Goal: Information Seeking & Learning: Learn about a topic

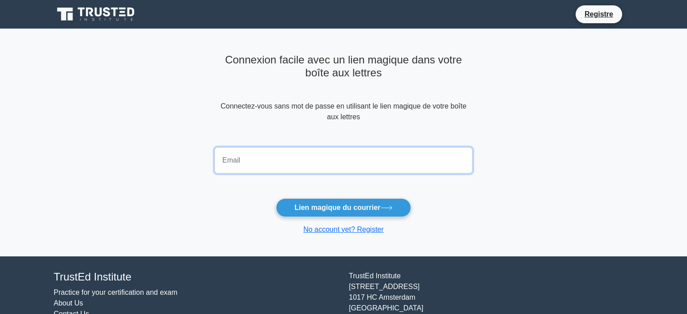
click at [378, 158] on input "email" at bounding box center [344, 161] width 258 height 26
click at [380, 161] on input "m" at bounding box center [344, 161] width 258 height 26
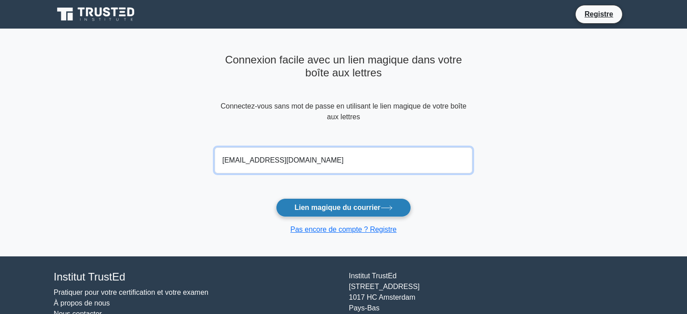
type input "mila.popovic.lfgeb@gmail.com"
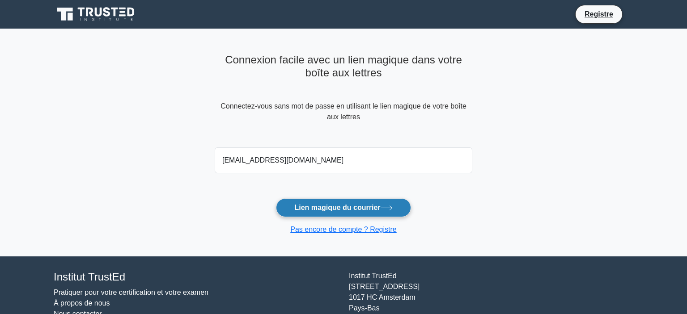
click at [357, 208] on button "Lien magique du courrier" at bounding box center [343, 208] width 135 height 19
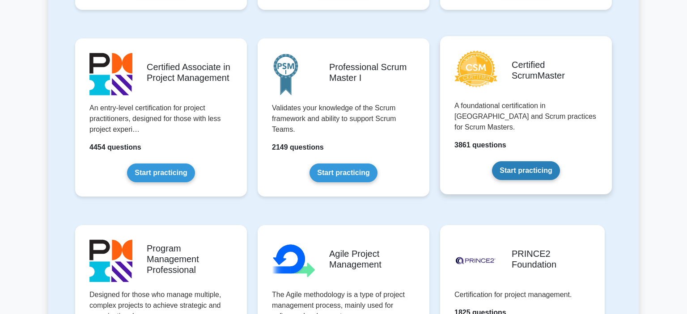
scroll to position [357, 0]
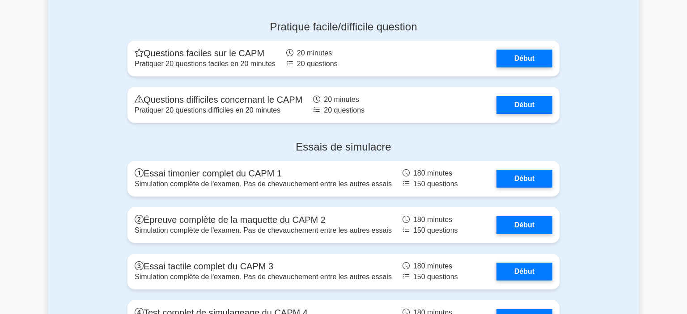
scroll to position [1944, 0]
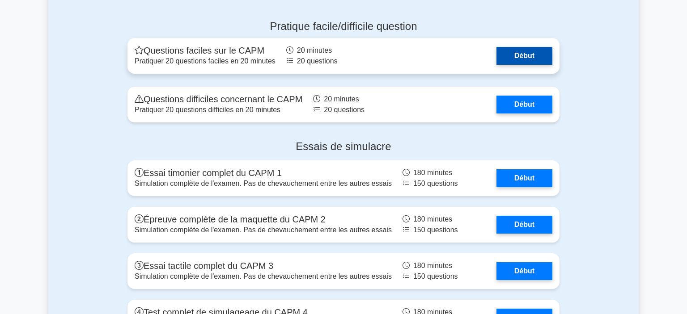
click at [525, 51] on link "Début" at bounding box center [524, 56] width 56 height 18
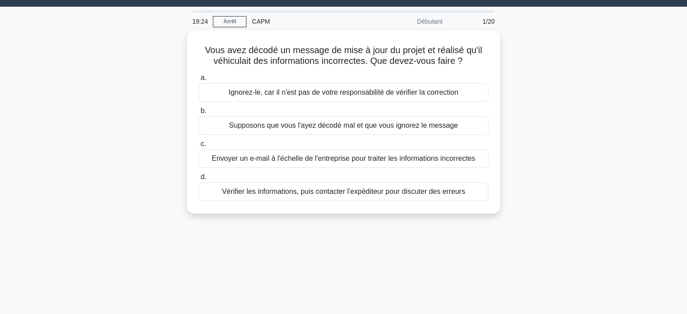
scroll to position [21, 0]
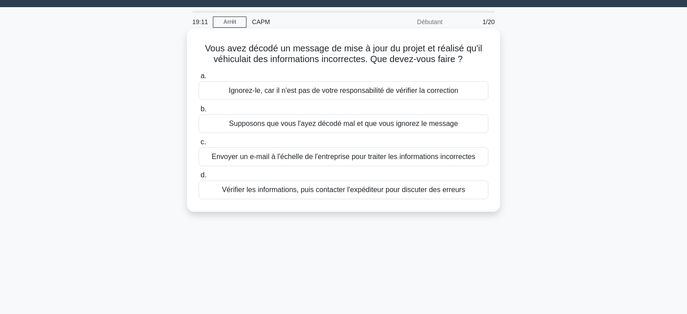
click at [454, 192] on div "Vérifier les informations, puis contacter l'expéditeur pour discuter des erreurs" at bounding box center [344, 190] width 290 height 19
click at [199, 178] on input "d. Vérifier les informations, puis contacter l'expéditeur pour discuter des err…" at bounding box center [199, 176] width 0 height 6
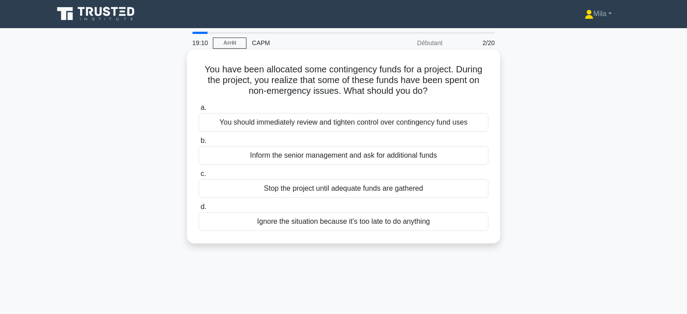
scroll to position [0, 0]
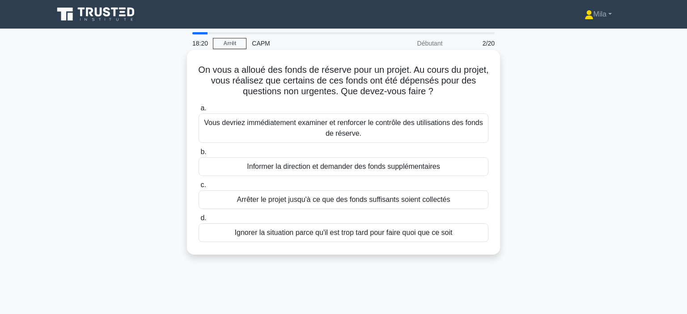
click at [387, 180] on div "a. Vous devriez immédiatement examiner et renforcer le contrôle des utilisation…" at bounding box center [343, 172] width 301 height 143
click at [385, 174] on div "Informer la direction et demander des fonds supplémentaires" at bounding box center [344, 166] width 290 height 19
click at [199, 155] on input "b. Informer la direction et demander des fonds supplémentaires" at bounding box center [199, 152] width 0 height 6
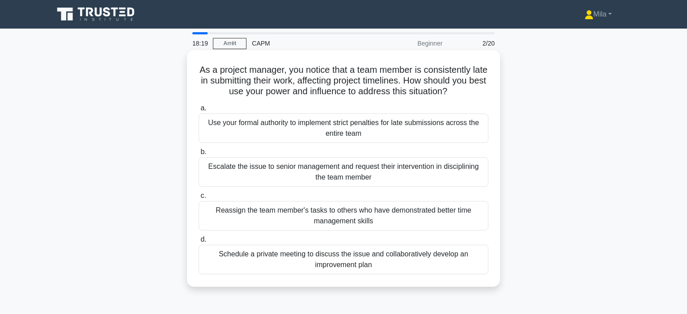
click at [381, 169] on div "Escalate the issue to senior management and request their intervention in disci…" at bounding box center [344, 172] width 290 height 30
click at [199, 155] on input "b. Escalate the issue to senior management and request their intervention in di…" at bounding box center [199, 152] width 0 height 6
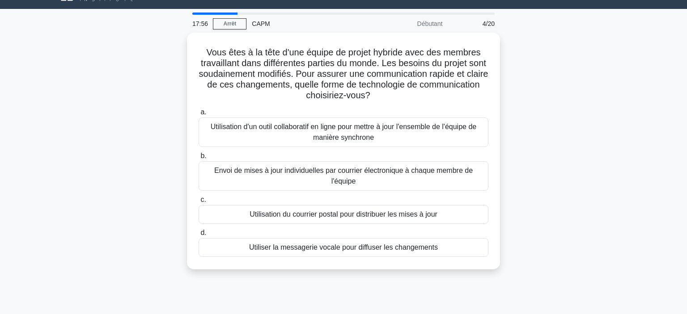
scroll to position [20, 0]
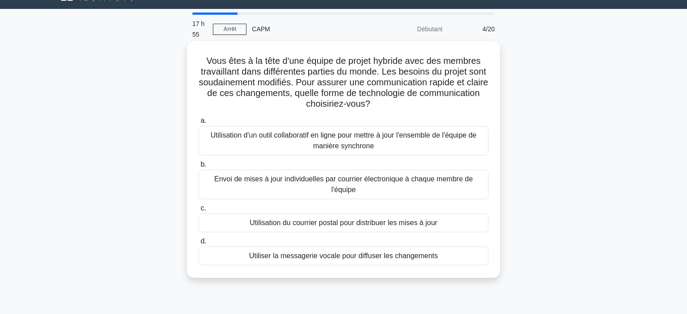
click at [456, 159] on label "b. Envoi de mises à jour individuelles par courrier électronique à chaque membr…" at bounding box center [344, 179] width 290 height 40
click at [199, 162] on input "b. Envoi de mises à jour individuelles par courrier électronique à chaque membr…" at bounding box center [199, 165] width 0 height 6
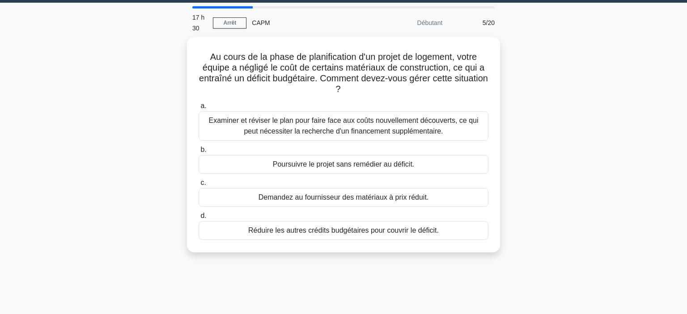
scroll to position [28, 0]
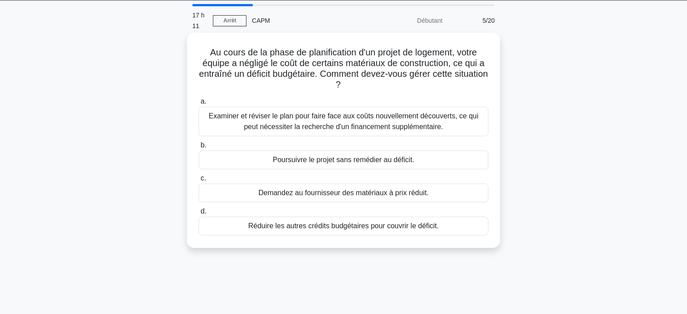
click at [413, 115] on div "Examiner et réviser le plan pour faire face aux coûts nouvellement découverts, …" at bounding box center [344, 122] width 290 height 30
click at [199, 105] on input "a. Examiner et réviser le plan pour faire face aux coûts nouvellement découvert…" at bounding box center [199, 102] width 0 height 6
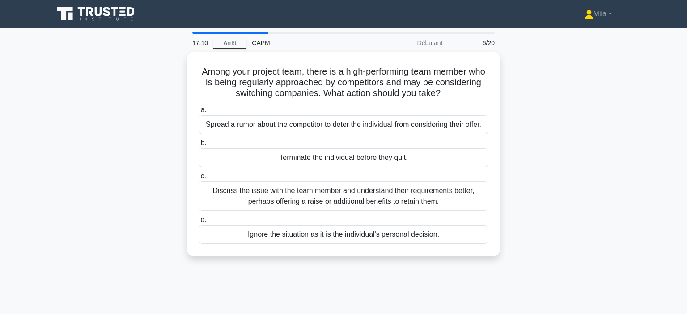
scroll to position [0, 0]
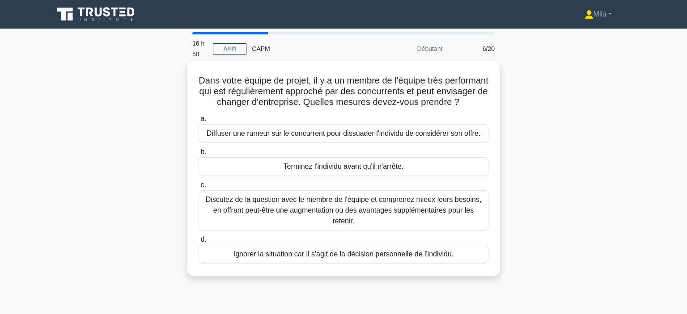
click at [355, 263] on div "Ignorer la situation car il s'agit de la décision personnelle de l'individu." at bounding box center [344, 254] width 290 height 19
click at [199, 243] on input "d. Ignorer la situation car il s'agit de la décision personnelle de l'individu." at bounding box center [199, 240] width 0 height 6
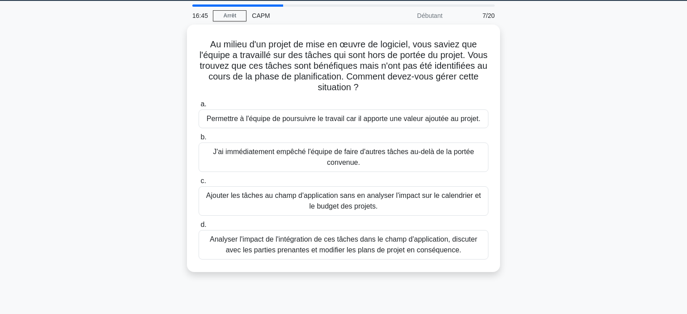
scroll to position [28, 0]
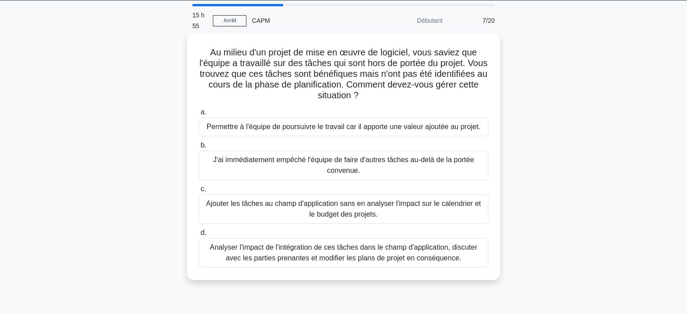
click at [423, 260] on div "Analyser l'impact de l'intégration de ces tâches dans le champ d'application, d…" at bounding box center [344, 253] width 290 height 30
click at [199, 236] on input "d. Analyser l'impact de l'intégration de ces tâches dans le champ d'application…" at bounding box center [199, 233] width 0 height 6
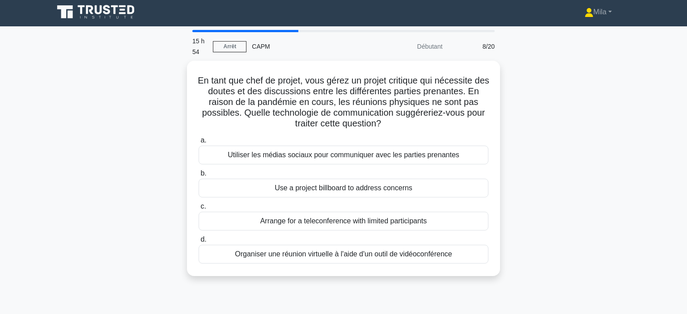
scroll to position [0, 0]
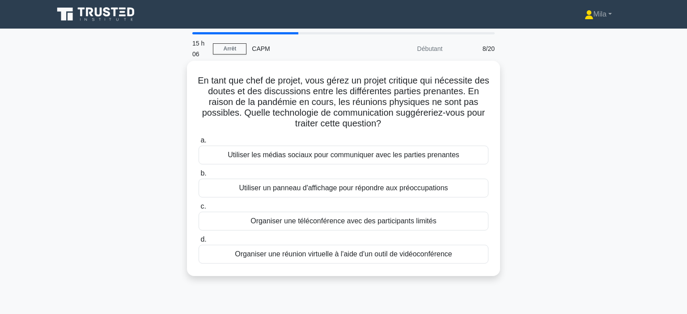
click at [450, 245] on label "d. Organiser une réunion virtuelle à l'aide d'un outil de vidéoconférence" at bounding box center [344, 249] width 290 height 30
click at [199, 243] on input "d. Organiser une réunion virtuelle à l'aide d'un outil de vidéoconférence" at bounding box center [199, 240] width 0 height 6
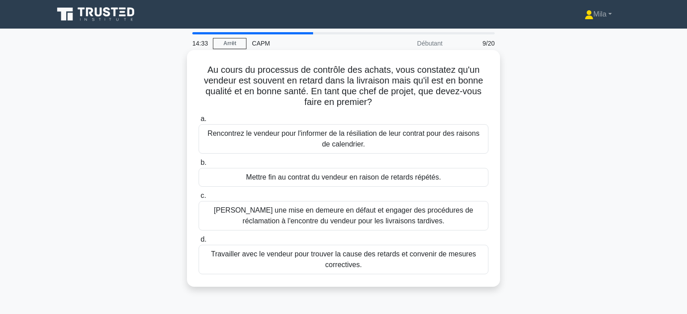
click at [375, 223] on div "Délivrez une mise en demeure en défaut et engager des procédures de réclamation…" at bounding box center [344, 216] width 290 height 30
click at [199, 199] on input "c. Délivrez une mise en demeure en défaut et engager des procédures de réclamat…" at bounding box center [199, 196] width 0 height 6
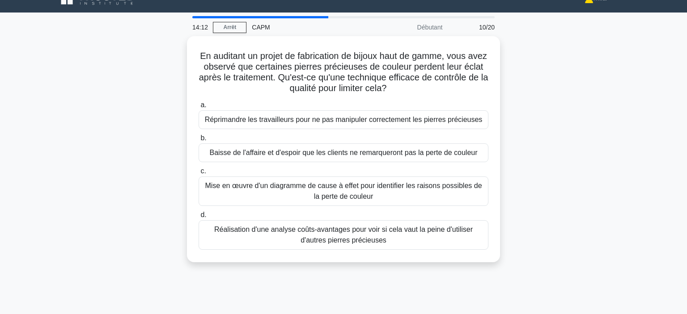
scroll to position [11, 0]
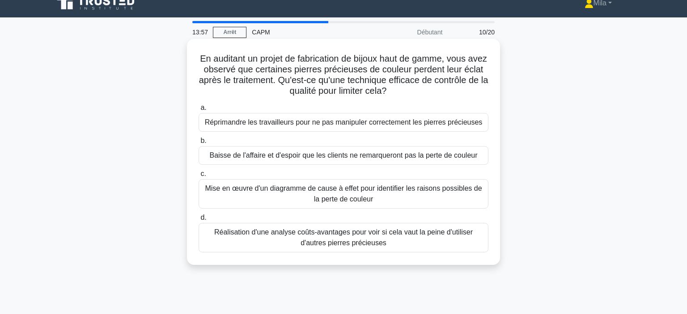
click at [398, 206] on div "Mise en œuvre d'un diagramme de cause à effet pour identifier les raisons possi…" at bounding box center [344, 194] width 290 height 30
click at [199, 177] on input "c. Mise en œuvre d'un diagramme de cause à effet pour identifier les raisons po…" at bounding box center [199, 174] width 0 height 6
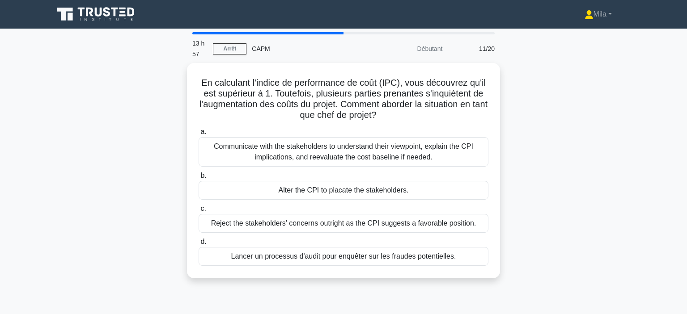
scroll to position [0, 0]
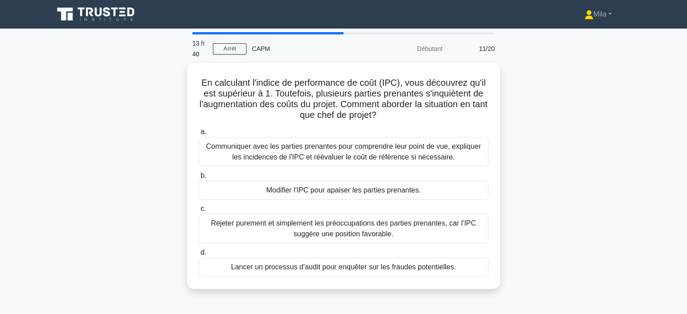
click at [532, 196] on div "En calculant l'indice de performance de coût (IPC), vous découvrez qu'il est su…" at bounding box center [343, 181] width 590 height 237
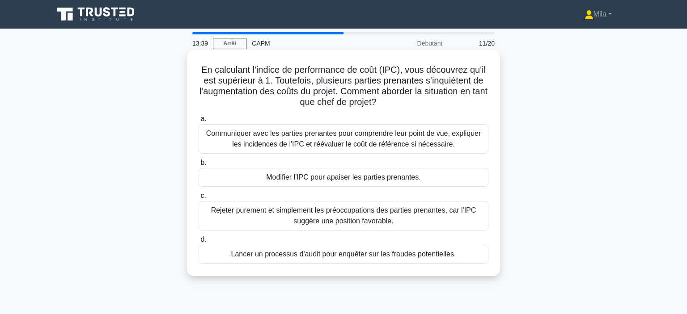
click at [470, 255] on div "Lancer un processus d'audit pour enquêter sur les fraudes potentielles." at bounding box center [344, 254] width 290 height 19
click at [199, 243] on input "d. Lancer un processus d'audit pour enquêter sur les fraudes potentielles." at bounding box center [199, 240] width 0 height 6
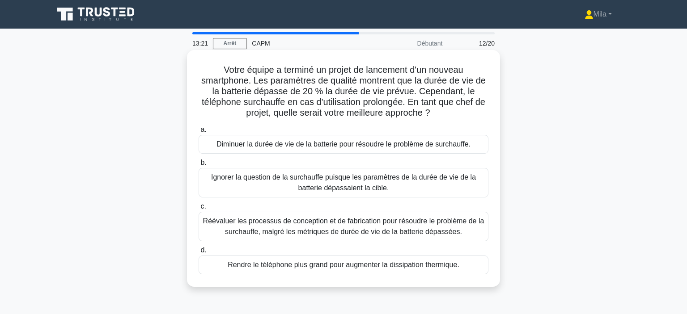
click at [454, 226] on div "Réévaluer les processus de conception et de fabrication pour résoudre le problè…" at bounding box center [344, 227] width 290 height 30
click at [199, 210] on input "c. Réévaluer les processus de conception et de fabrication pour résoudre le pro…" at bounding box center [199, 207] width 0 height 6
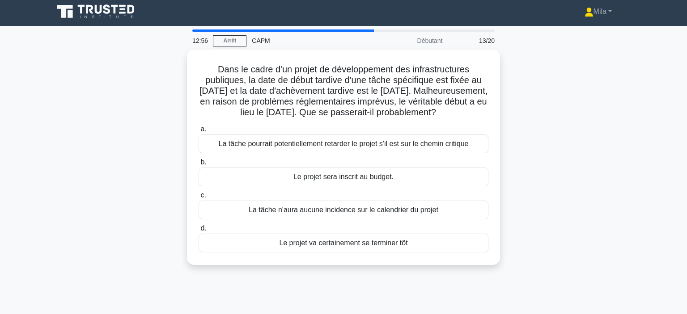
scroll to position [2, 0]
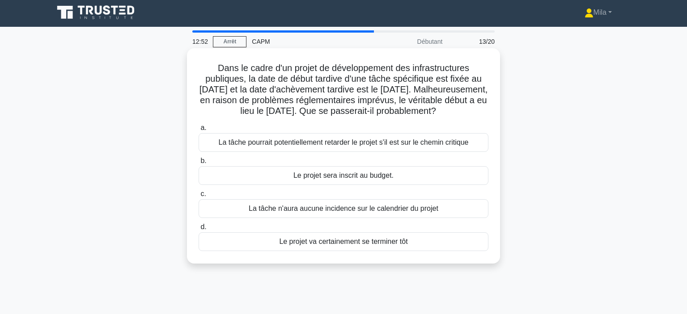
click at [452, 141] on div "La tâche pourrait potentiellement retarder le projet s'il est sur le chemin cri…" at bounding box center [344, 142] width 290 height 19
click at [199, 131] on input "a. La tâche pourrait potentiellement retarder le projet s'il est sur le chemin …" at bounding box center [199, 128] width 0 height 6
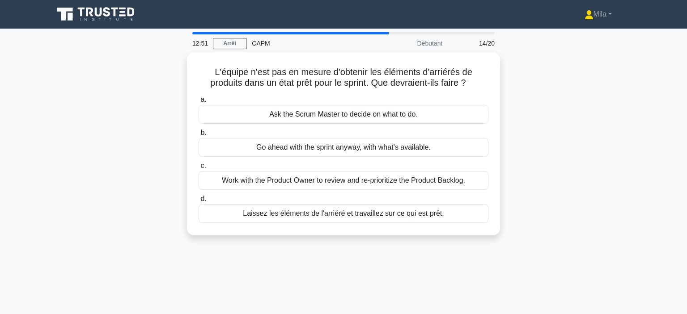
scroll to position [0, 0]
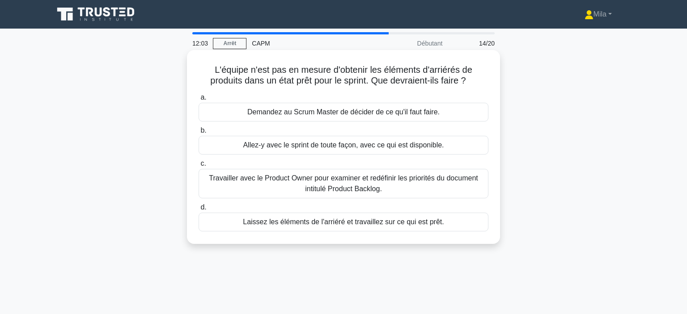
click at [467, 190] on div "Travailler avec le Product Owner pour examiner et redéfinir les priorités du do…" at bounding box center [344, 184] width 290 height 30
click at [199, 167] on input "c. Travailler avec le Product Owner pour examiner et redéfinir les priorités du…" at bounding box center [199, 164] width 0 height 6
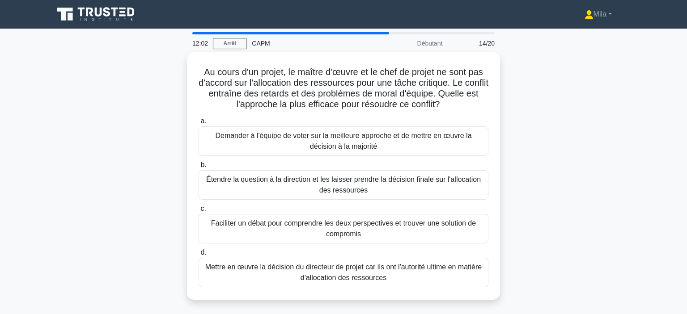
scroll to position [19, 0]
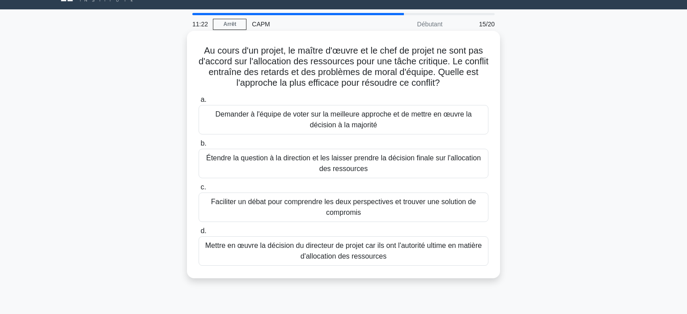
click at [469, 161] on div "Étendre la question à la direction et les laisser prendre la décision finale su…" at bounding box center [344, 164] width 290 height 30
click at [199, 147] on input "b. Étendre la question à la direction et les laisser prendre la décision finale…" at bounding box center [199, 144] width 0 height 6
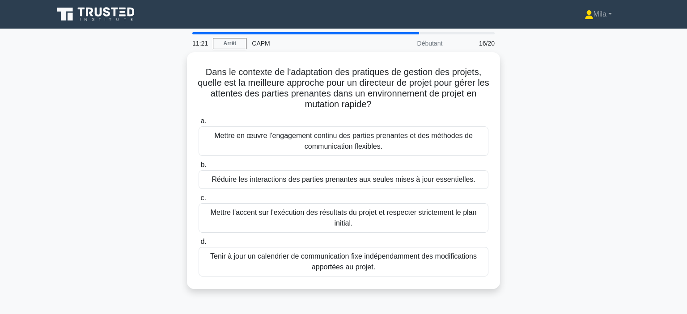
scroll to position [11, 0]
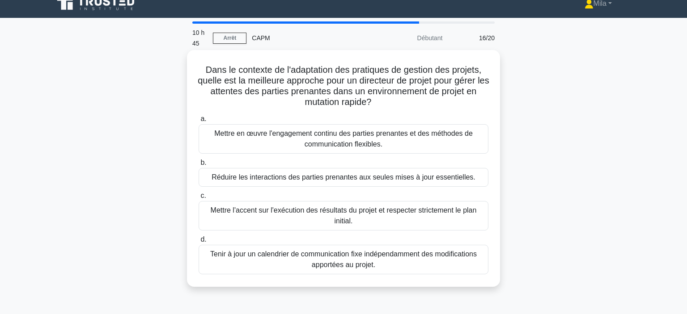
click at [463, 130] on div "Mettre en œuvre l'engagement continu des parties prenantes et des méthodes de c…" at bounding box center [344, 139] width 290 height 30
click at [199, 122] on input "a. Mettre en œuvre l'engagement continu des parties prenantes et des méthodes d…" at bounding box center [199, 119] width 0 height 6
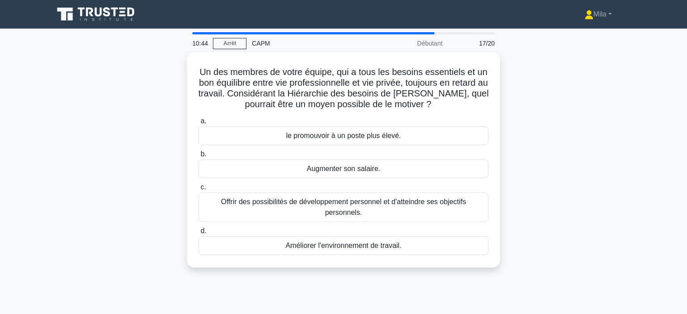
scroll to position [8, 0]
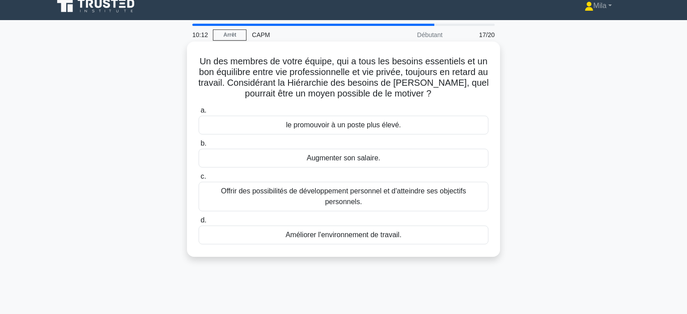
click at [406, 195] on div "Offrir des possibilités de développement personnel et d'atteindre ses objectifs…" at bounding box center [344, 197] width 290 height 30
click at [199, 180] on input "c. Offrir des possibilités de développement personnel et d'atteindre ses object…" at bounding box center [199, 177] width 0 height 6
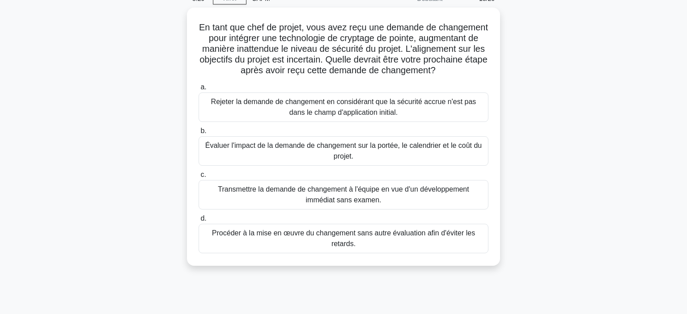
scroll to position [45, 0]
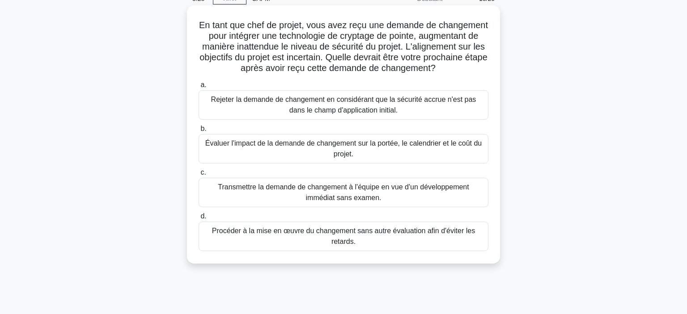
click at [448, 150] on div "Évaluer l'impact de la demande de changement sur la portée, le calendrier et le…" at bounding box center [344, 149] width 290 height 30
click at [199, 132] on input "b. Évaluer l'impact de la demande de changement sur la portée, le calendrier et…" at bounding box center [199, 129] width 0 height 6
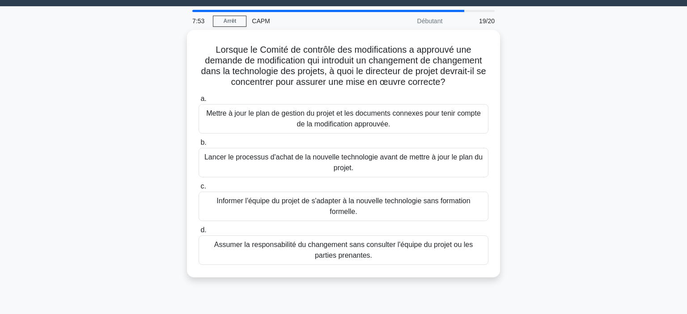
scroll to position [30, 0]
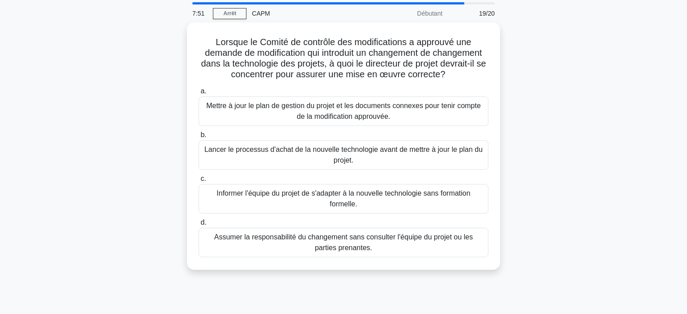
click at [502, 119] on div "Lorsque le Comité de contrôle des modifications a approuvé une demande de modif…" at bounding box center [343, 151] width 590 height 259
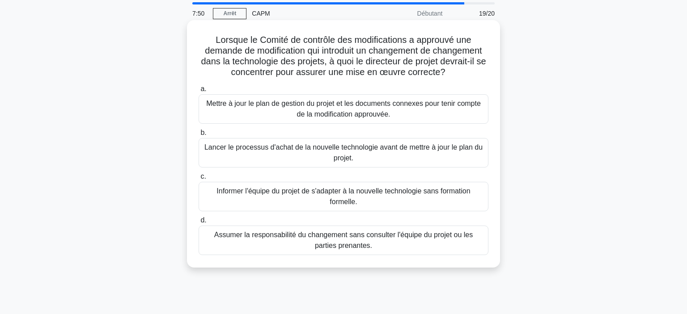
click at [473, 115] on div "Mettre à jour le plan de gestion du projet et les documents connexes pour tenir…" at bounding box center [344, 109] width 290 height 30
click at [199, 92] on input "a. Mettre à jour le plan de gestion du projet et les documents connexes pour te…" at bounding box center [199, 89] width 0 height 6
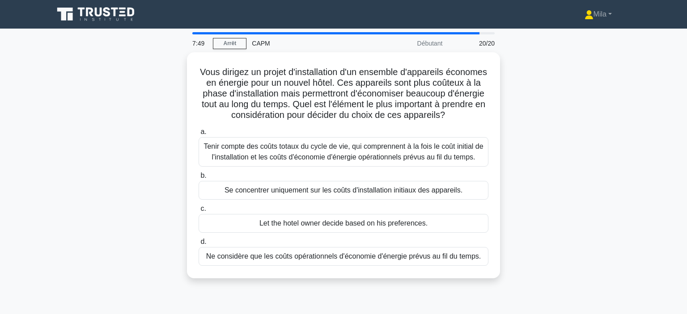
scroll to position [7, 0]
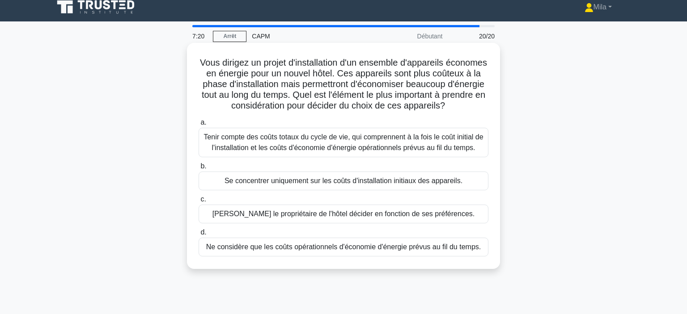
click at [457, 132] on div "Tenir compte des coûts totaux du cycle de vie, qui comprennent à la fois le coû…" at bounding box center [344, 143] width 290 height 30
click at [199, 126] on input "a. Tenir compte des coûts totaux du cycle de vie, qui comprennent à la fois le …" at bounding box center [199, 123] width 0 height 6
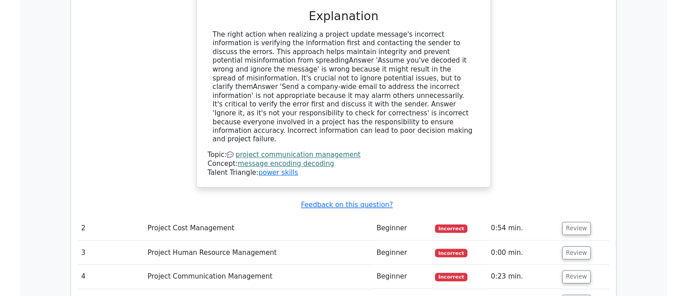
scroll to position [967, 0]
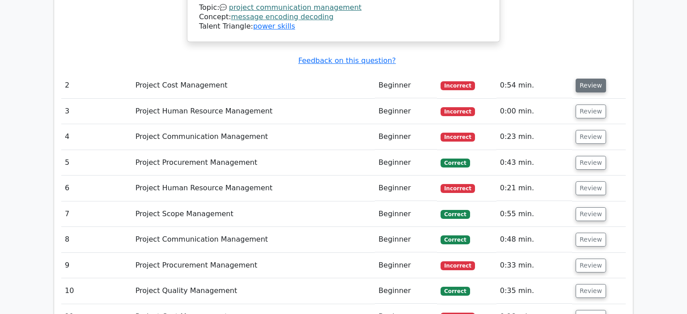
click at [584, 79] on button "Review" at bounding box center [591, 86] width 30 height 14
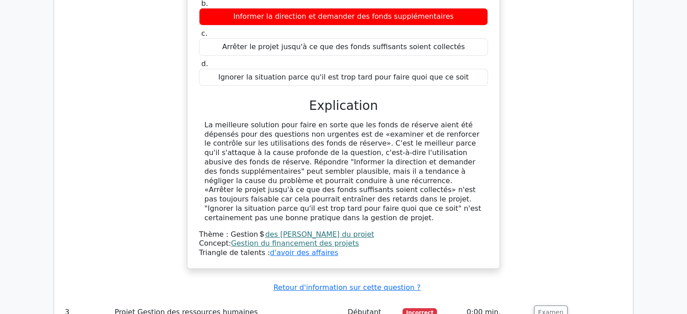
scroll to position [1408, 0]
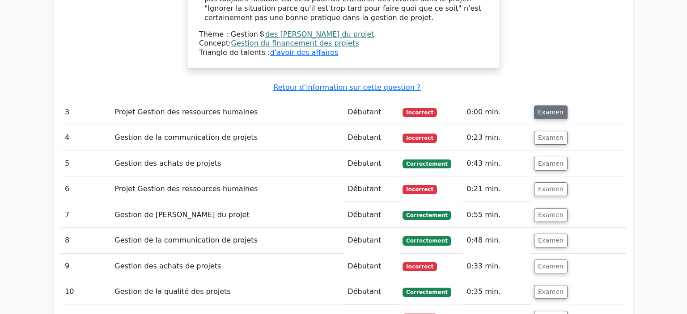
click at [557, 106] on button "Examen" at bounding box center [551, 113] width 34 height 14
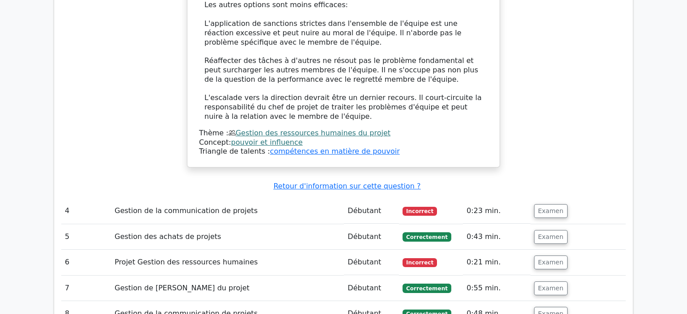
scroll to position [1936, 0]
click at [558, 204] on button "Examen" at bounding box center [551, 211] width 34 height 14
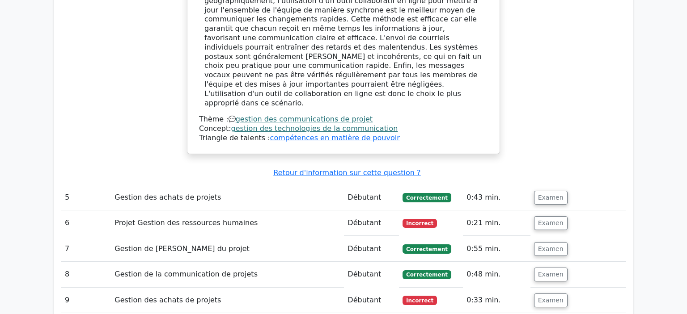
scroll to position [2471, 0]
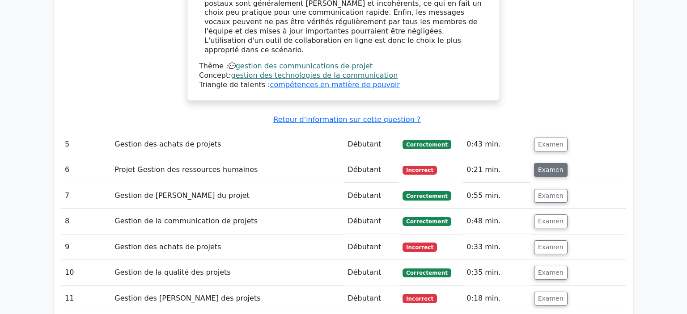
click at [557, 163] on button "Examen" at bounding box center [551, 170] width 34 height 14
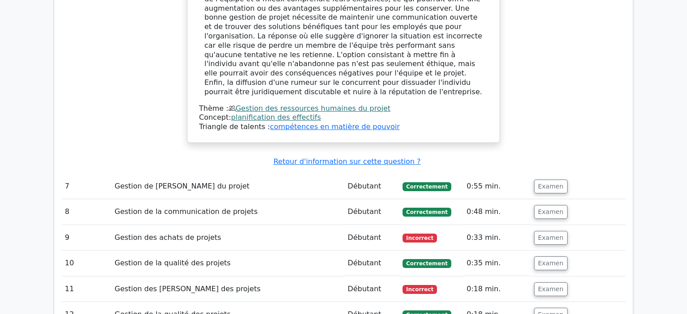
scroll to position [2912, 0]
click at [544, 231] on button "Examen" at bounding box center [551, 238] width 34 height 14
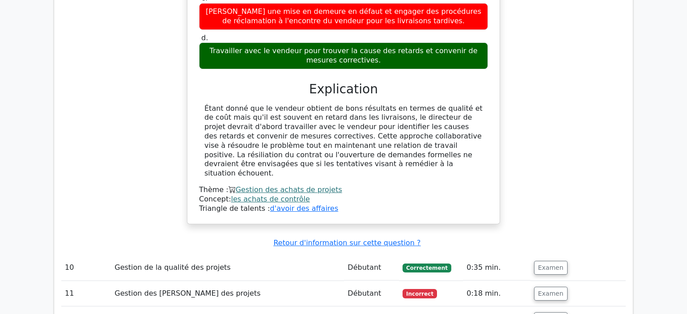
scroll to position [3335, 0]
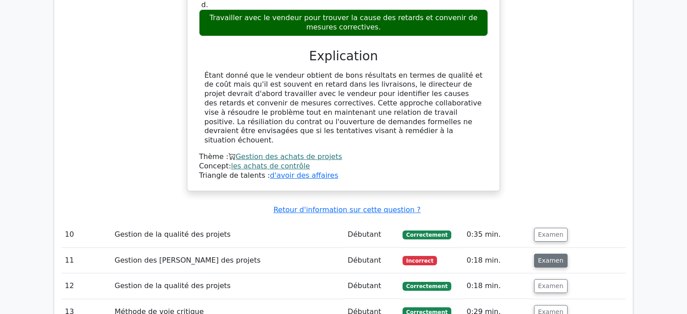
click at [539, 254] on button "Examen" at bounding box center [551, 261] width 34 height 14
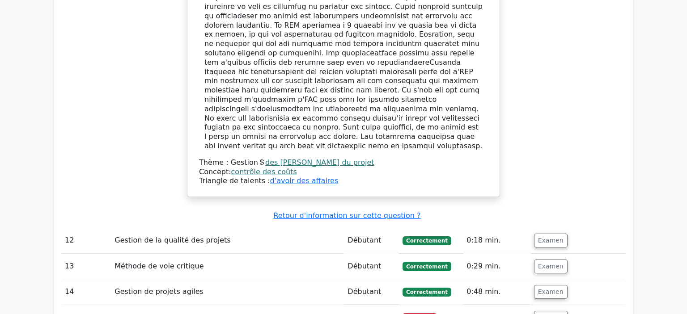
scroll to position [3924, 0]
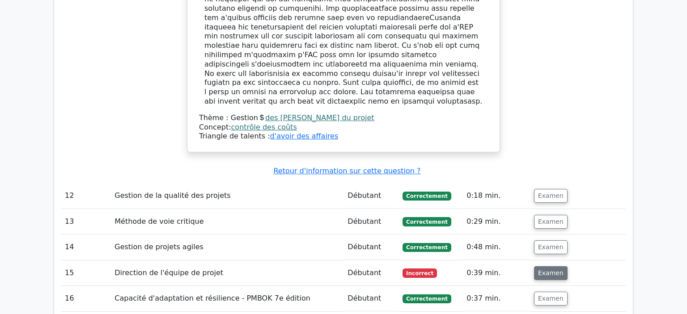
click at [560, 267] on button "Examen" at bounding box center [551, 274] width 34 height 14
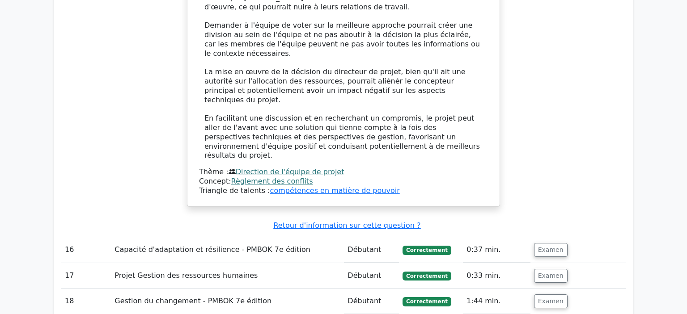
scroll to position [4637, 0]
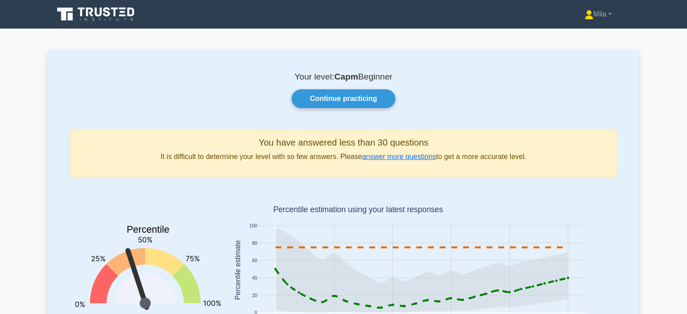
click at [97, 17] on icon at bounding box center [97, 14] width 86 height 17
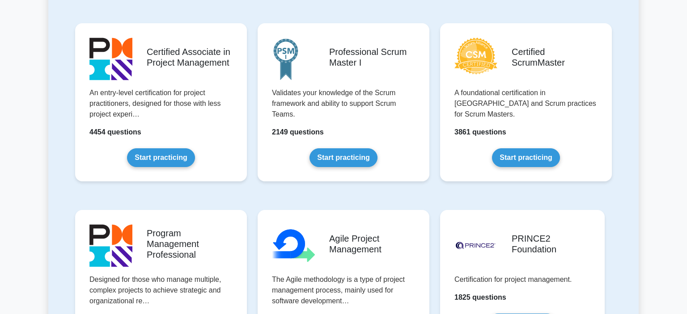
scroll to position [384, 0]
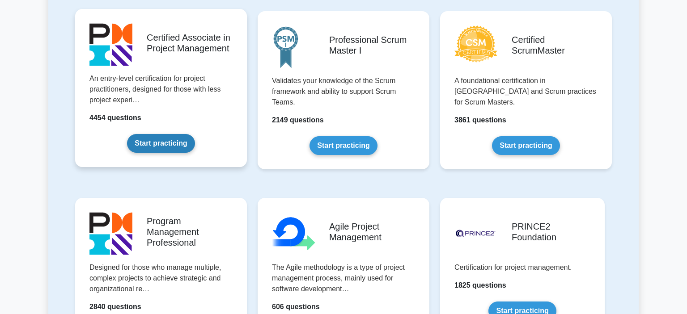
click at [166, 136] on link "Start practicing" at bounding box center [161, 143] width 68 height 19
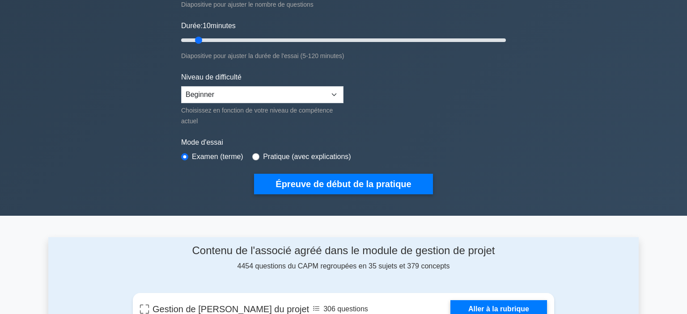
scroll to position [63, 0]
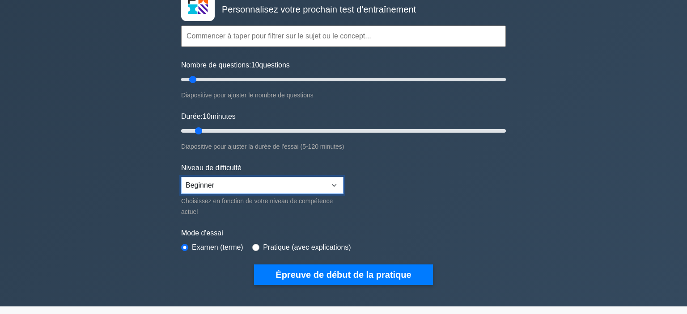
select select "expert"
click option "Expert" at bounding box center [0, 0] width 0 height 0
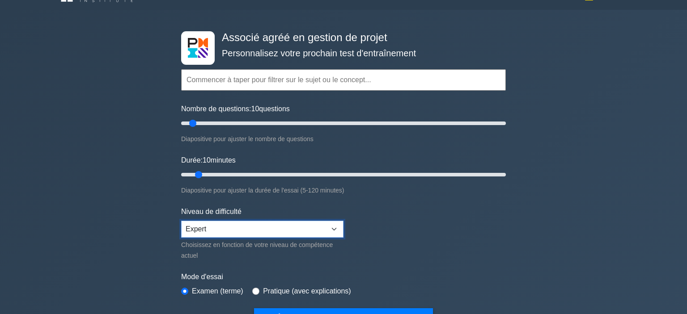
scroll to position [11, 0]
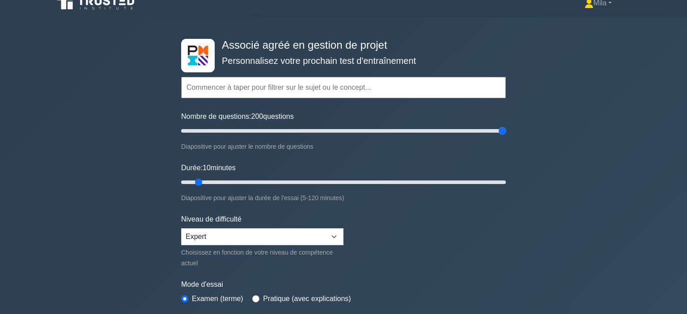
drag, startPoint x: 194, startPoint y: 130, endPoint x: 528, endPoint y: 100, distance: 335.9
type input "200"
click at [506, 126] on input "Nombre de questions: 200 questions" at bounding box center [343, 131] width 325 height 11
drag, startPoint x: 196, startPoint y: 182, endPoint x: 518, endPoint y: 168, distance: 321.4
type input "120"
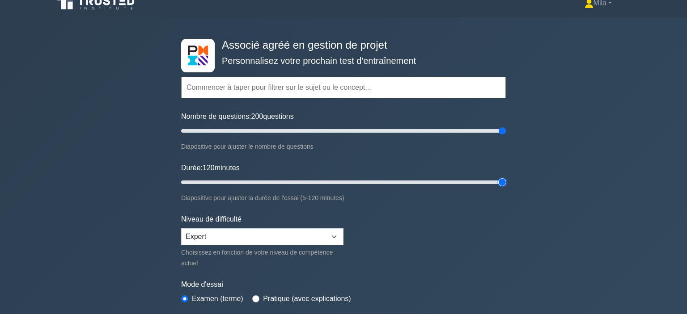
click at [506, 177] on input "Durée: 120 minutes" at bounding box center [343, 182] width 325 height 11
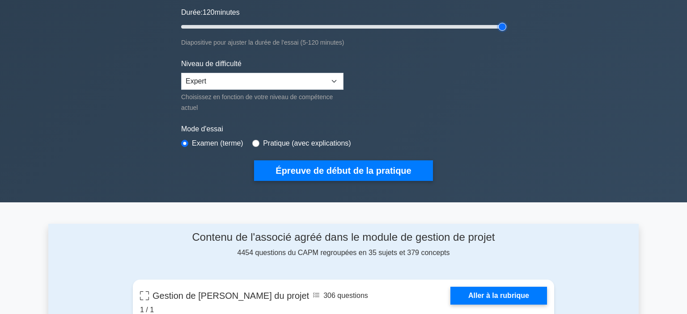
scroll to position [168, 0]
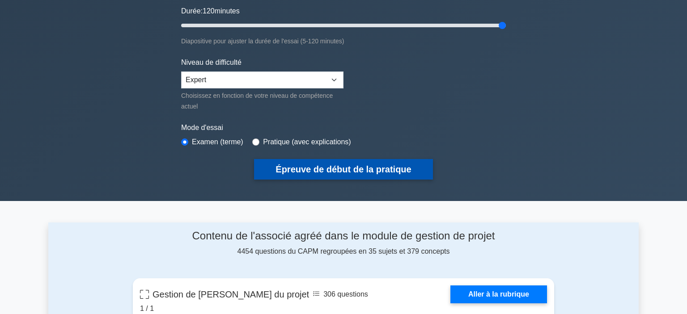
click at [393, 165] on button "Épreuve de début de la pratique" at bounding box center [343, 169] width 178 height 21
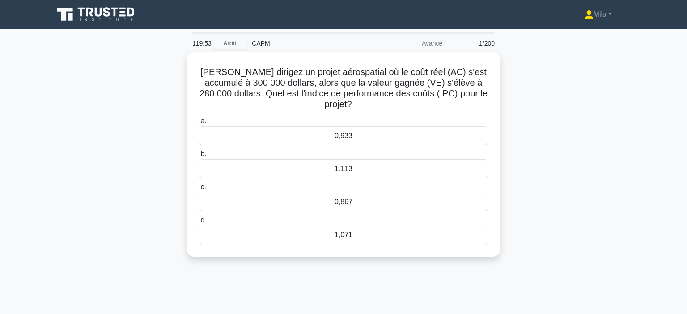
click at [514, 126] on div "Vous dirigez un projet aérospatial où le coût réel (AC) s'est accumulé à 300 00…" at bounding box center [343, 160] width 590 height 216
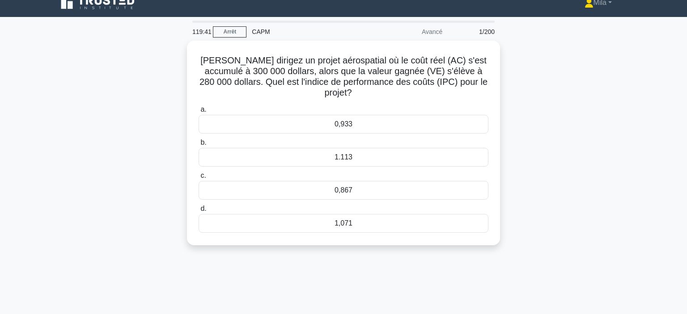
click at [74, 8] on icon at bounding box center [97, 2] width 86 height 17
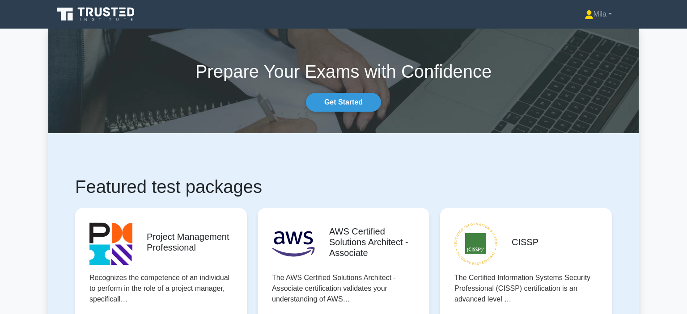
scroll to position [182, 0]
